Goal: Task Accomplishment & Management: Manage account settings

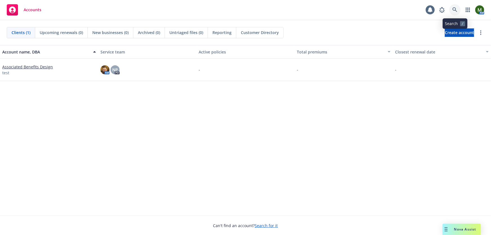
click at [454, 8] on icon at bounding box center [455, 9] width 5 height 5
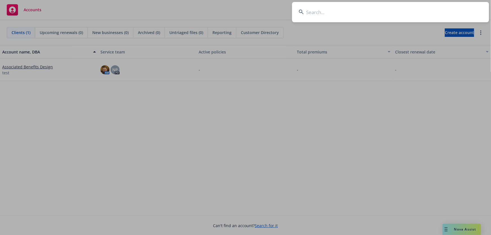
click at [448, 10] on input at bounding box center [390, 12] width 197 height 20
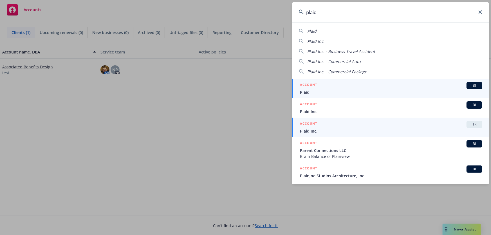
type input "plaid"
click at [325, 130] on span "Plaid Inc." at bounding box center [391, 131] width 182 height 6
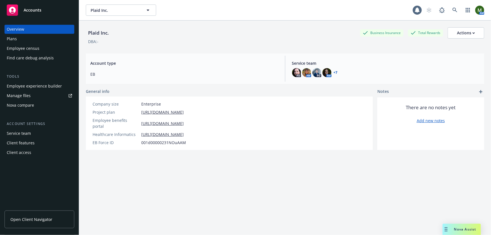
click at [36, 102] on div "Nova compare" at bounding box center [39, 105] width 65 height 9
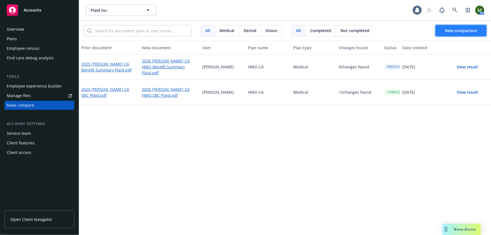
click at [455, 33] on span "New comparison" at bounding box center [461, 30] width 32 height 5
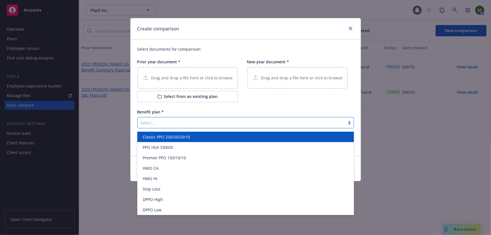
click at [168, 123] on div at bounding box center [242, 122] width 202 height 7
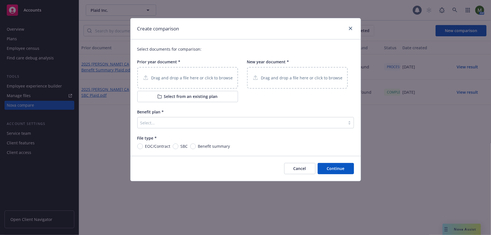
click at [215, 108] on div "Select documents for comparison: Prior year document * Drag and drop a file her…" at bounding box center [246, 97] width 230 height 117
click at [194, 99] on button "Select from an existing plan" at bounding box center [187, 96] width 101 height 11
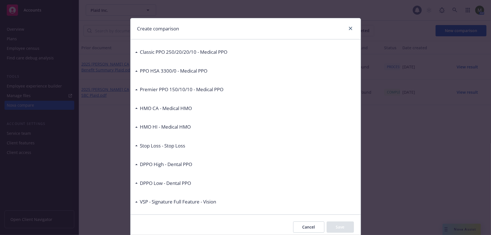
click at [138, 51] on div "Classic PPO 250/20/20/10 - Medical PPO" at bounding box center [183, 51] width 90 height 7
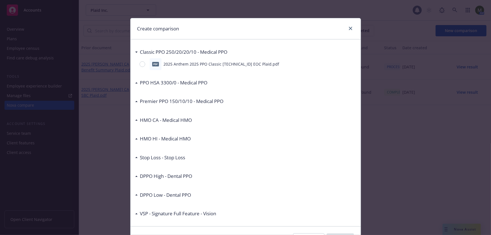
click at [138, 51] on div "Classic PPO 250/20/20/10 - Medical PPO" at bounding box center [183, 51] width 90 height 7
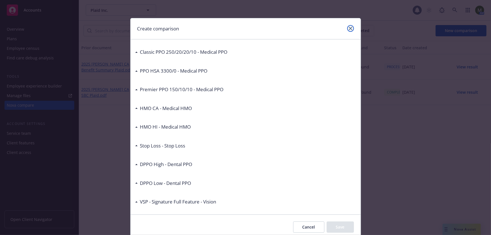
click at [349, 27] on icon "close" at bounding box center [350, 28] width 3 height 3
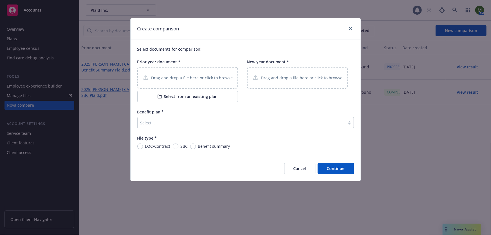
click at [168, 96] on button "Select from an existing plan" at bounding box center [187, 96] width 101 height 11
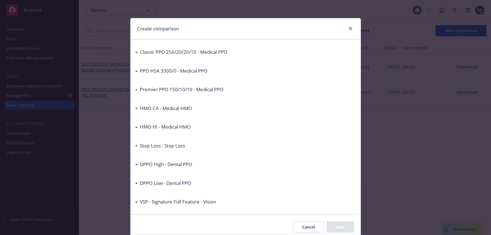
click at [135, 108] on icon at bounding box center [136, 108] width 3 height 1
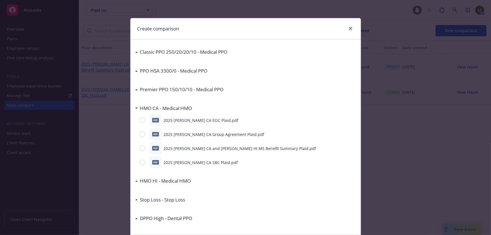
click at [349, 24] on div "Create comparison" at bounding box center [246, 28] width 230 height 21
click at [349, 28] on icon "close" at bounding box center [350, 28] width 3 height 3
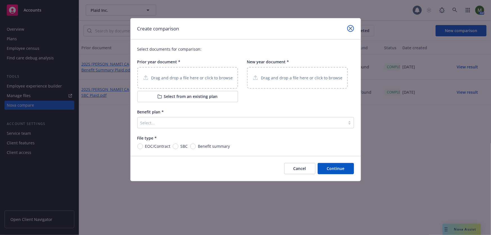
click at [353, 28] on link "close" at bounding box center [350, 28] width 7 height 7
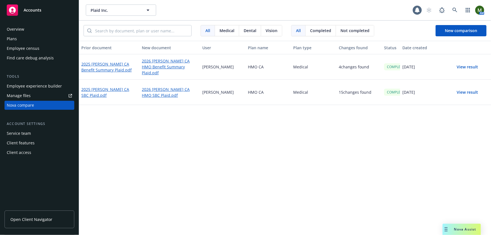
click at [467, 66] on button "View result" at bounding box center [467, 66] width 39 height 11
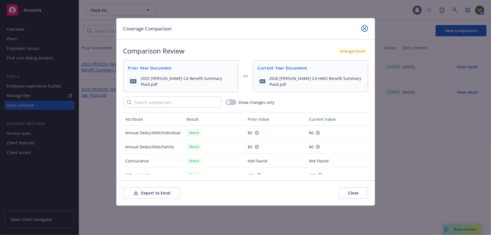
click at [365, 28] on icon "close" at bounding box center [364, 28] width 3 height 3
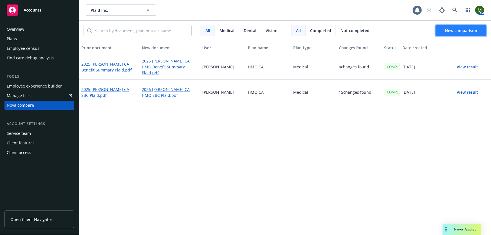
click at [458, 29] on span "New comparison" at bounding box center [461, 30] width 32 height 5
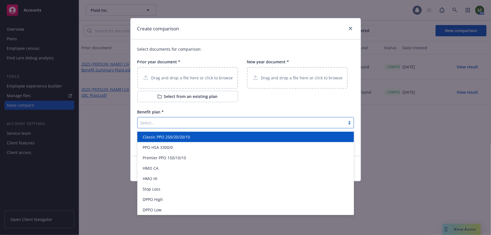
click at [199, 121] on div at bounding box center [242, 122] width 202 height 7
click at [262, 102] on div "New year document * Drag and drop a file here or click to browse" at bounding box center [297, 80] width 101 height 43
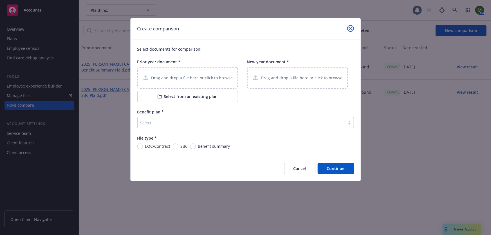
click at [350, 27] on icon "close" at bounding box center [350, 28] width 3 height 3
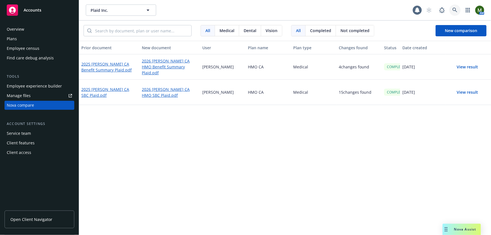
click at [456, 11] on icon at bounding box center [455, 10] width 5 height 5
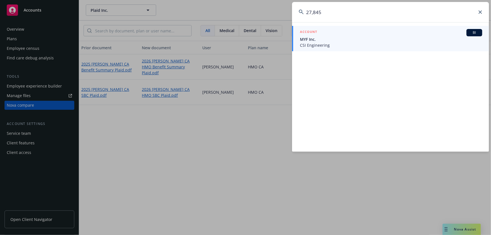
drag, startPoint x: 343, startPoint y: 15, endPoint x: 278, endPoint y: 19, distance: 65.8
click at [278, 19] on div "27,845 ACCOUNT BI MYF Inc. CSI Engineering" at bounding box center [245, 117] width 491 height 235
click at [344, 14] on input "27,845" at bounding box center [390, 12] width 197 height 20
drag, startPoint x: 310, startPoint y: 14, endPoint x: 300, endPoint y: 14, distance: 10.1
click at [300, 14] on div "27,845" at bounding box center [390, 12] width 197 height 20
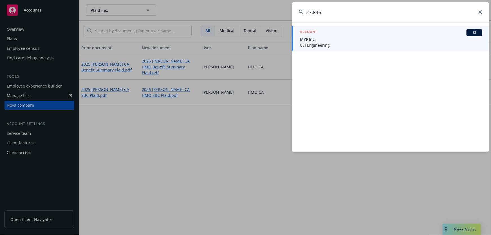
paste input "Neurona Therapeutics"
type input "Neurona Therapeutics"
click at [330, 44] on span "Neurona Therapeutics" at bounding box center [391, 42] width 182 height 6
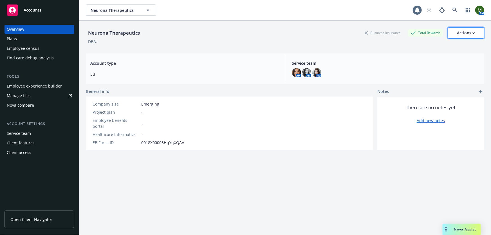
click at [461, 28] on div "Actions" at bounding box center [466, 33] width 18 height 11
click at [456, 47] on link "Edit account summary" at bounding box center [454, 46] width 60 height 11
select select "US"
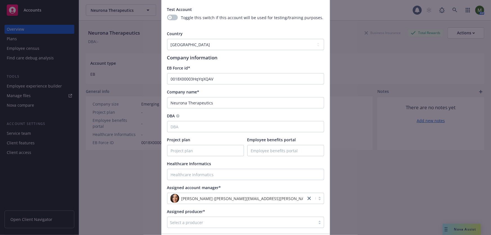
scroll to position [51, 0]
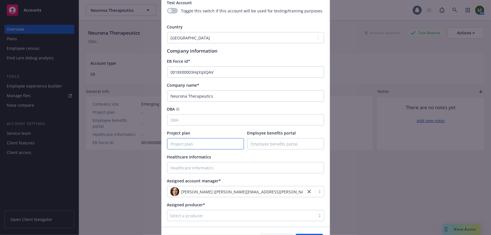
click at [191, 141] on input "Project plan" at bounding box center [206, 144] width 76 height 11
paste input "[URL][DOMAIN_NAME]"
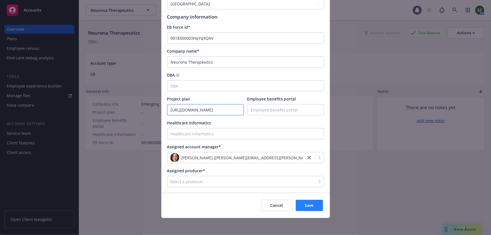
type input "[URL][DOMAIN_NAME]"
click at [313, 206] on button "Save" at bounding box center [309, 205] width 27 height 11
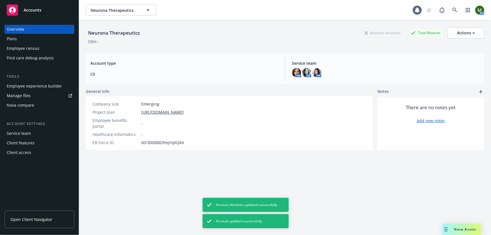
click at [143, 202] on div "Neurona Therapeutics Business Insurance Total Rewards Actions DBA: - Account ty…" at bounding box center [285, 135] width 399 height 228
